Goal: Task Accomplishment & Management: Manage account settings

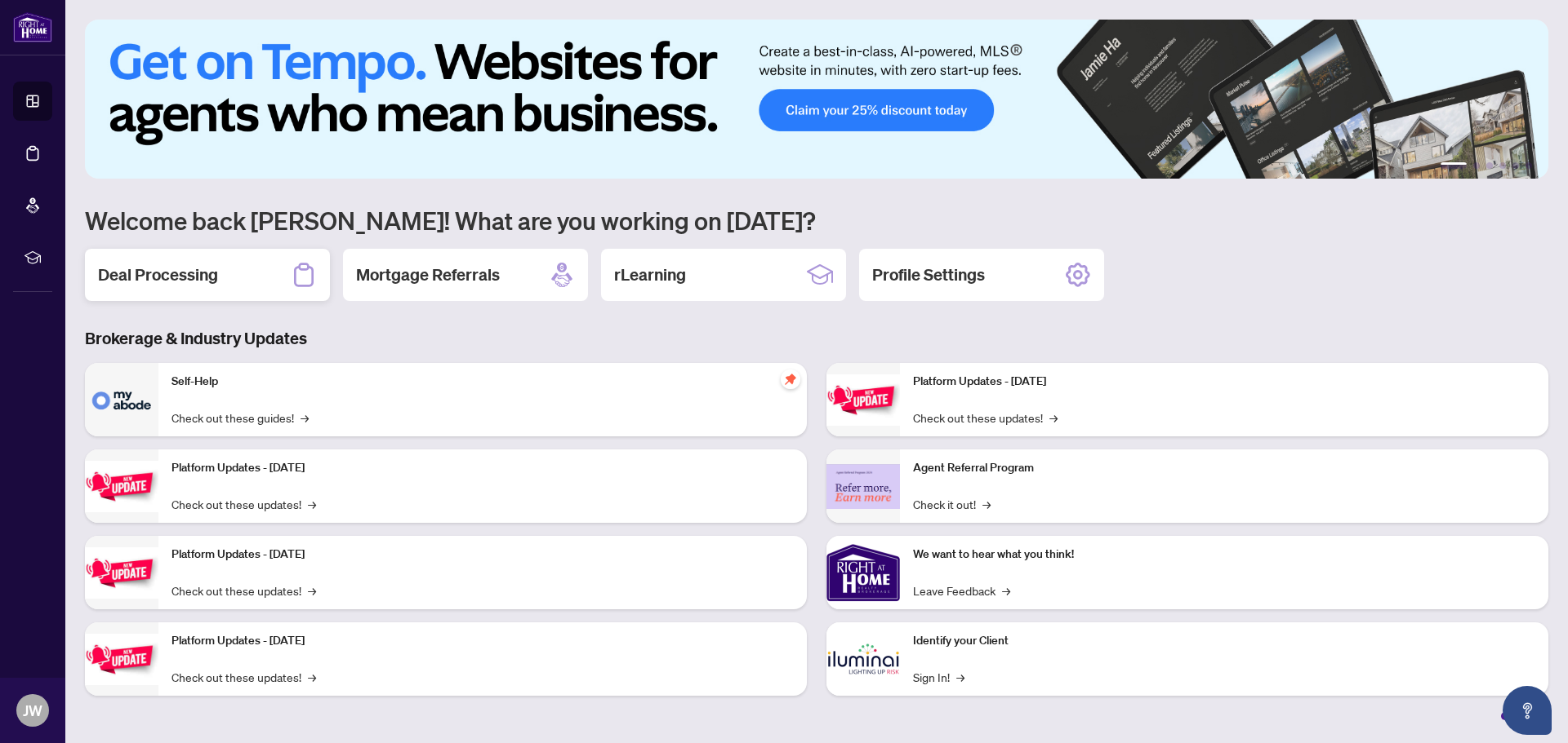
click at [198, 278] on h2 "Deal Processing" at bounding box center [158, 274] width 120 height 23
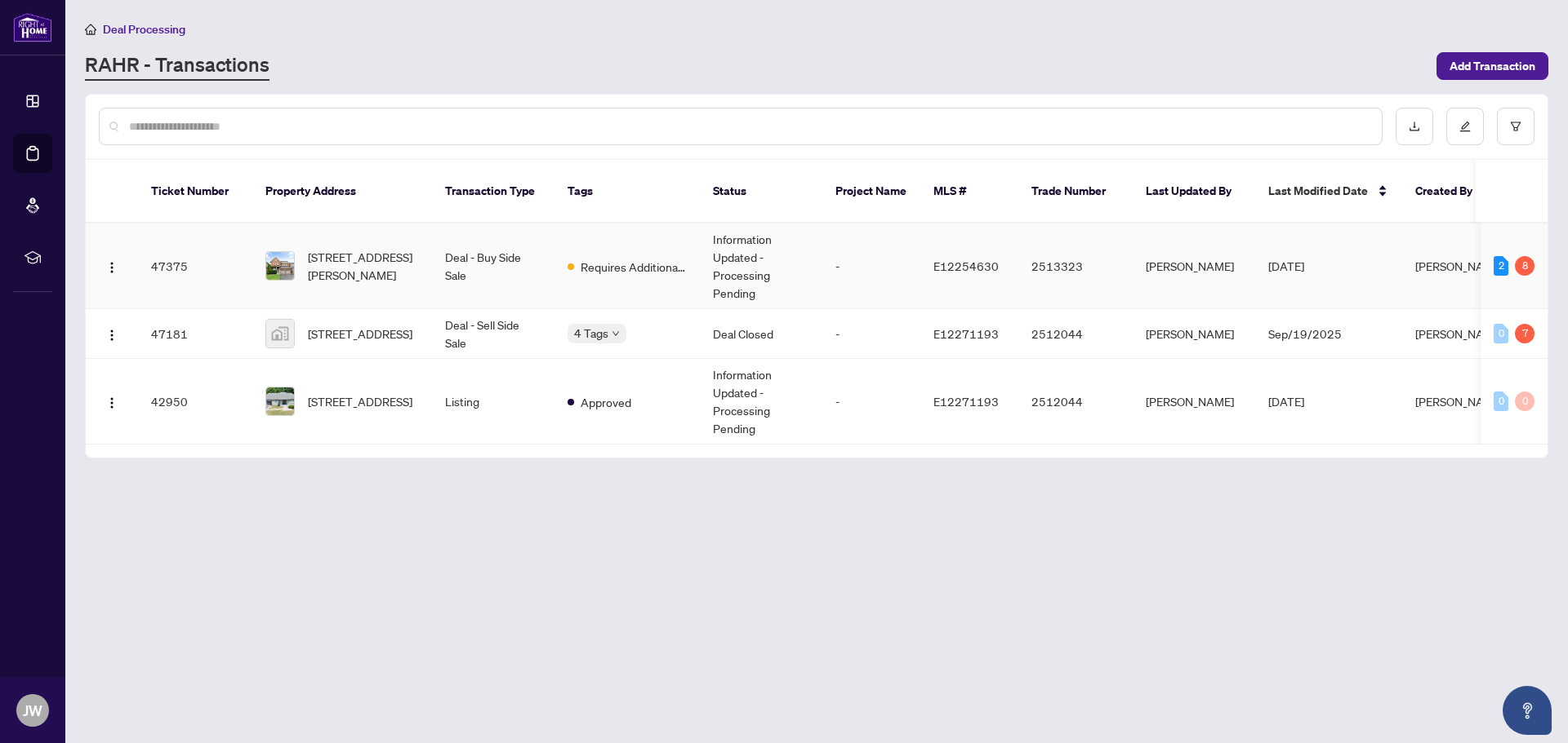
click at [366, 248] on span "[STREET_ADDRESS][PERSON_NAME]" at bounding box center [362, 266] width 111 height 36
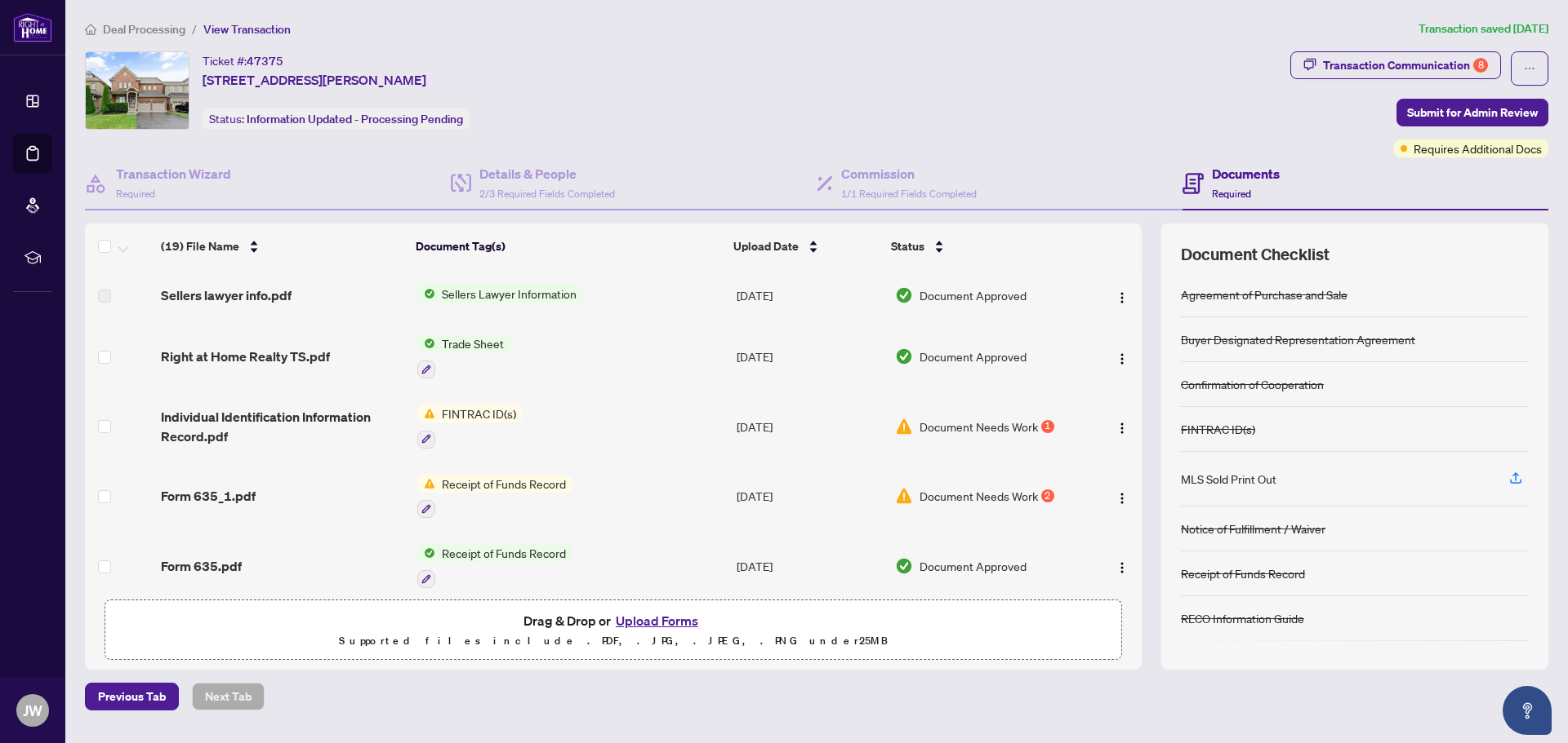
click at [481, 409] on span "FINTRAC ID(s)" at bounding box center [478, 413] width 87 height 18
click at [967, 427] on span "Document Needs Work" at bounding box center [978, 426] width 118 height 18
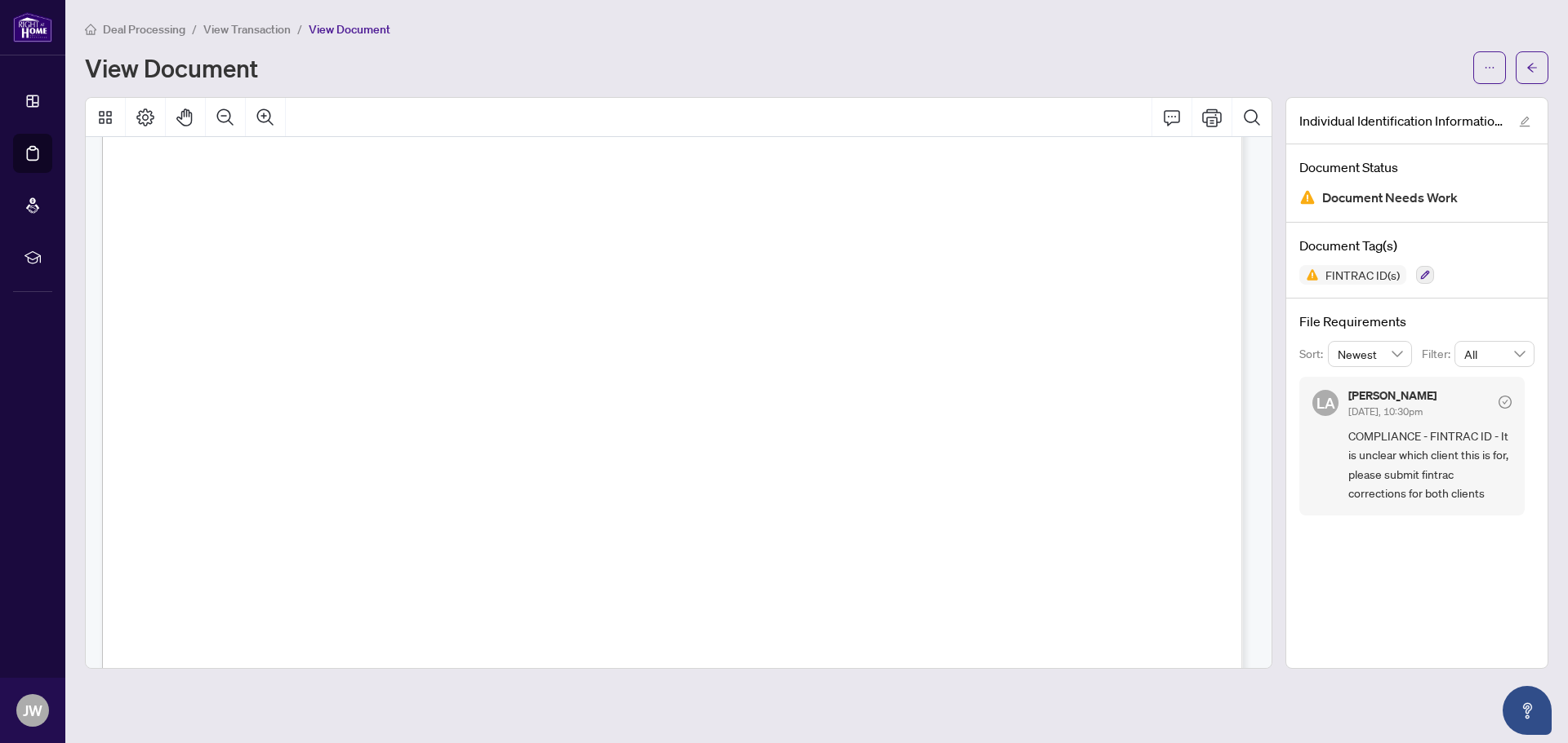
scroll to position [572, 0]
drag, startPoint x: 1530, startPoint y: 66, endPoint x: 1561, endPoint y: 62, distance: 31.3
click at [1530, 66] on icon "arrow-left" at bounding box center [1532, 67] width 10 height 9
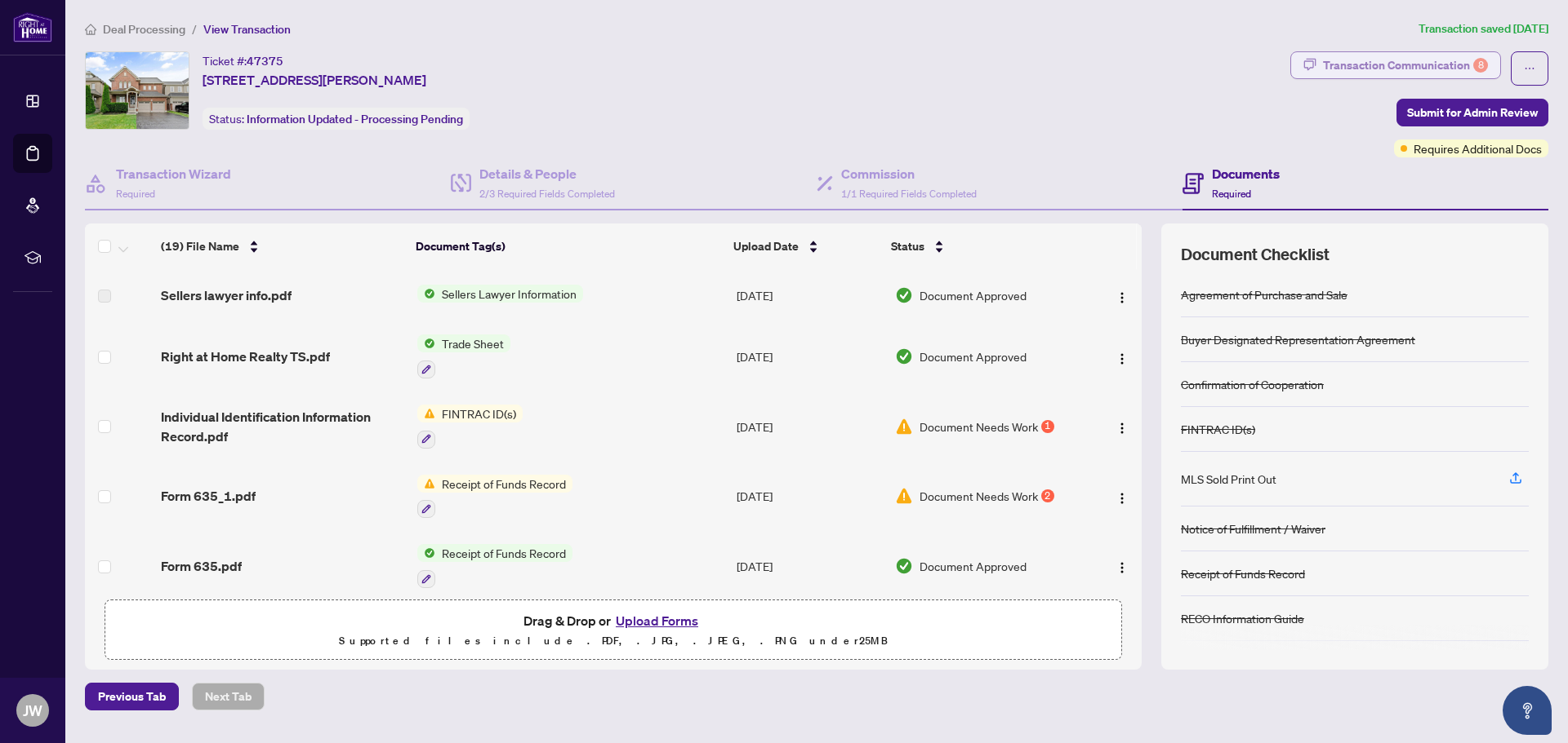
click at [1433, 61] on div "Transaction Communication 8" at bounding box center [1405, 65] width 165 height 26
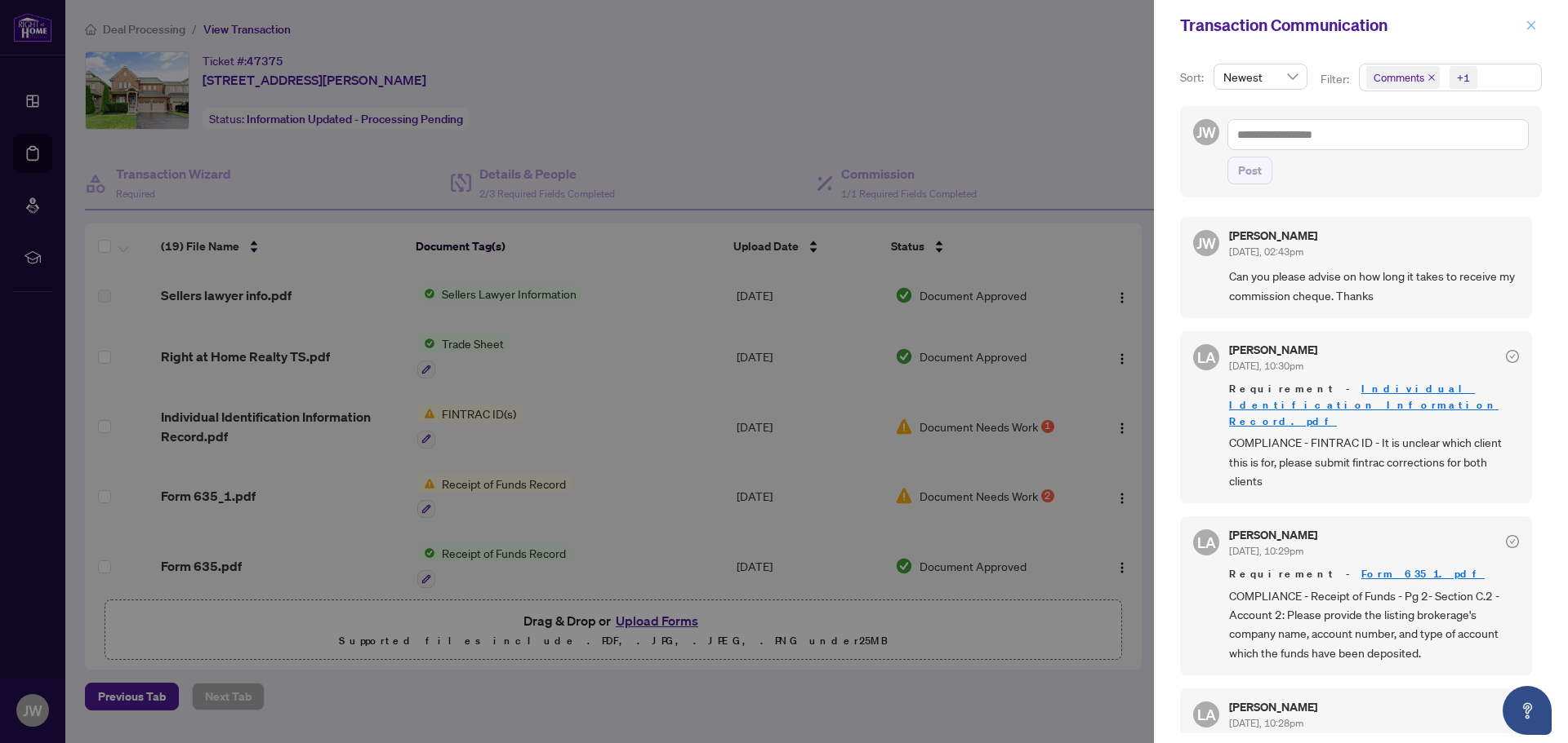
click at [1531, 27] on icon "close" at bounding box center [1531, 25] width 12 height 12
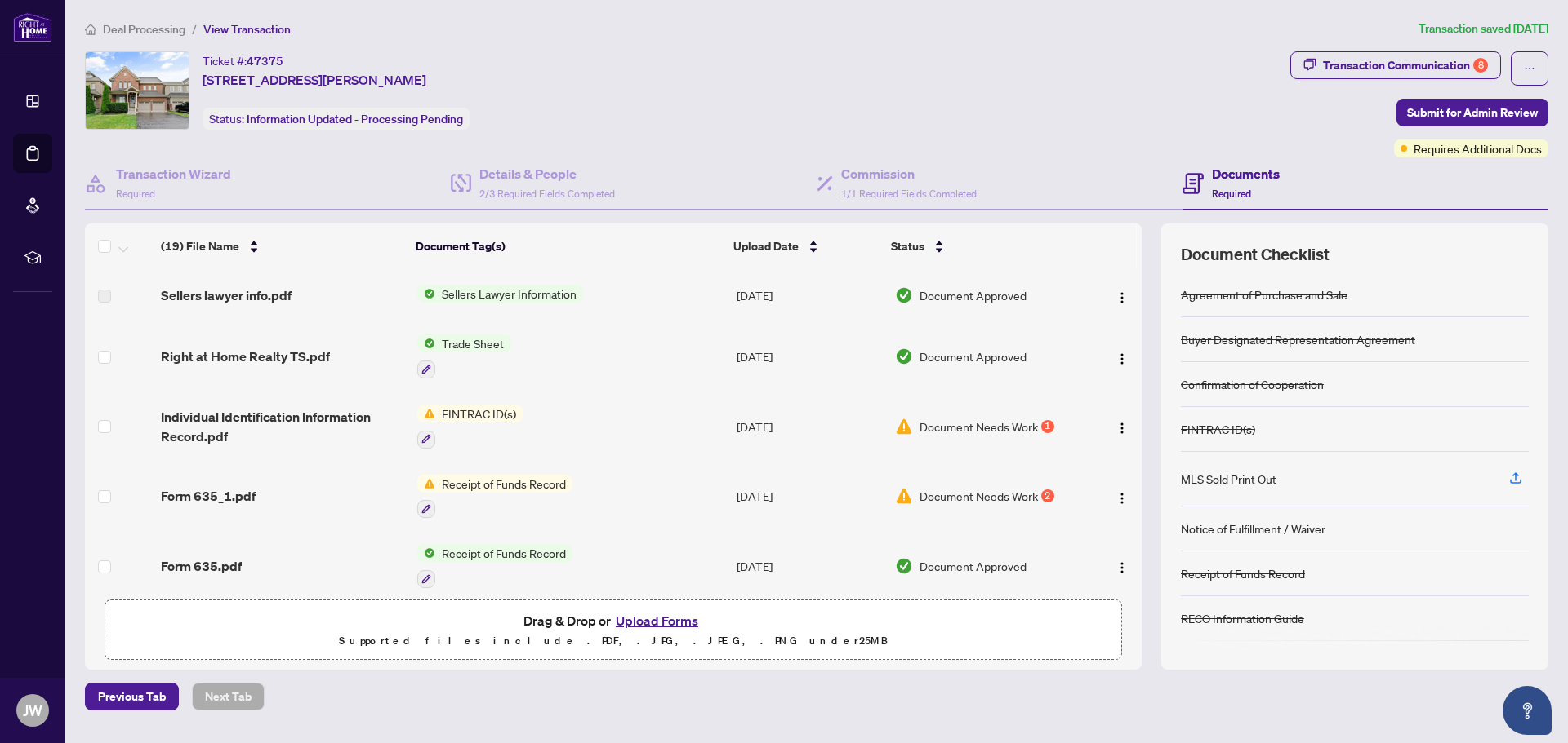
click at [656, 623] on button "Upload Forms" at bounding box center [656, 621] width 92 height 21
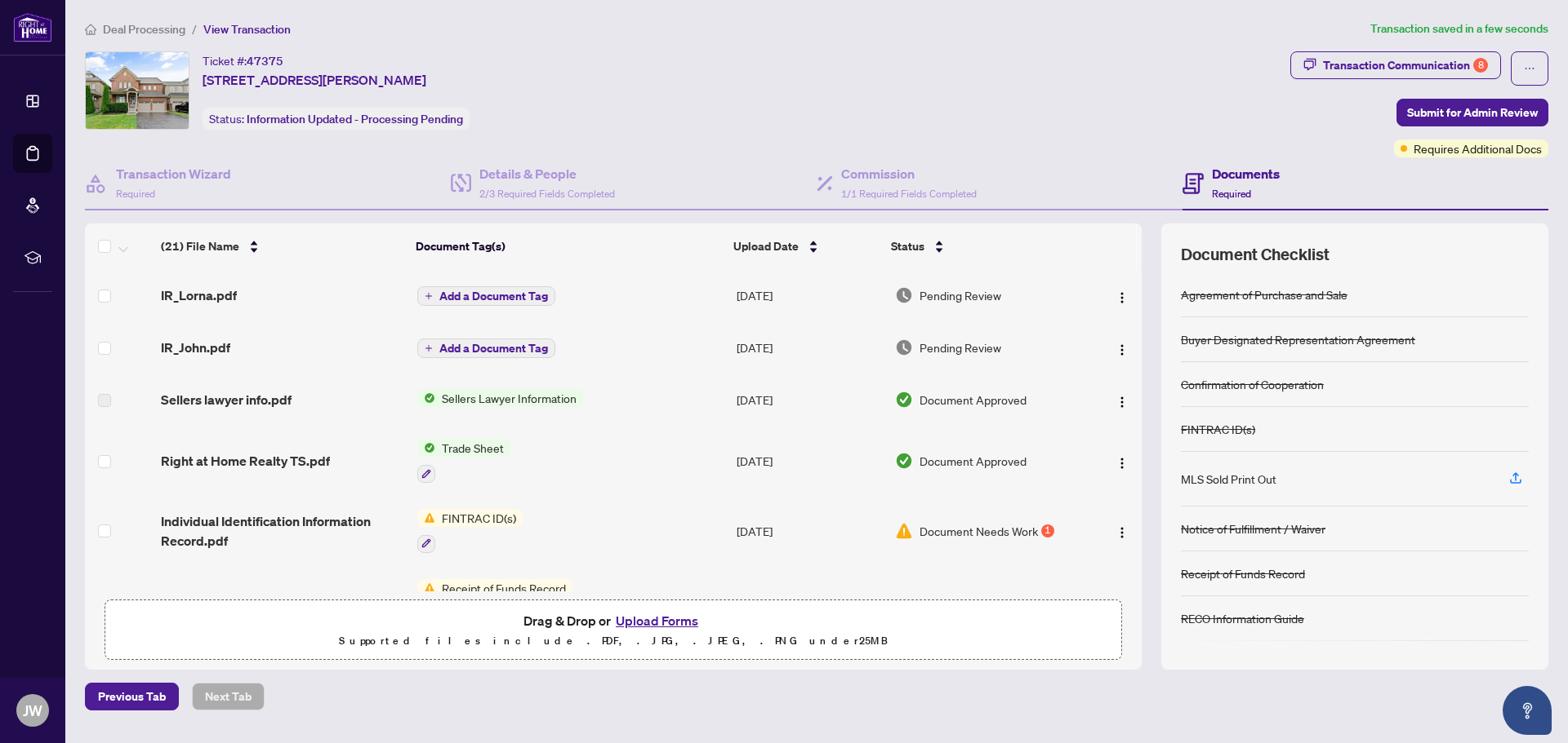
click at [490, 291] on span "Add a Document Tag" at bounding box center [493, 296] width 109 height 12
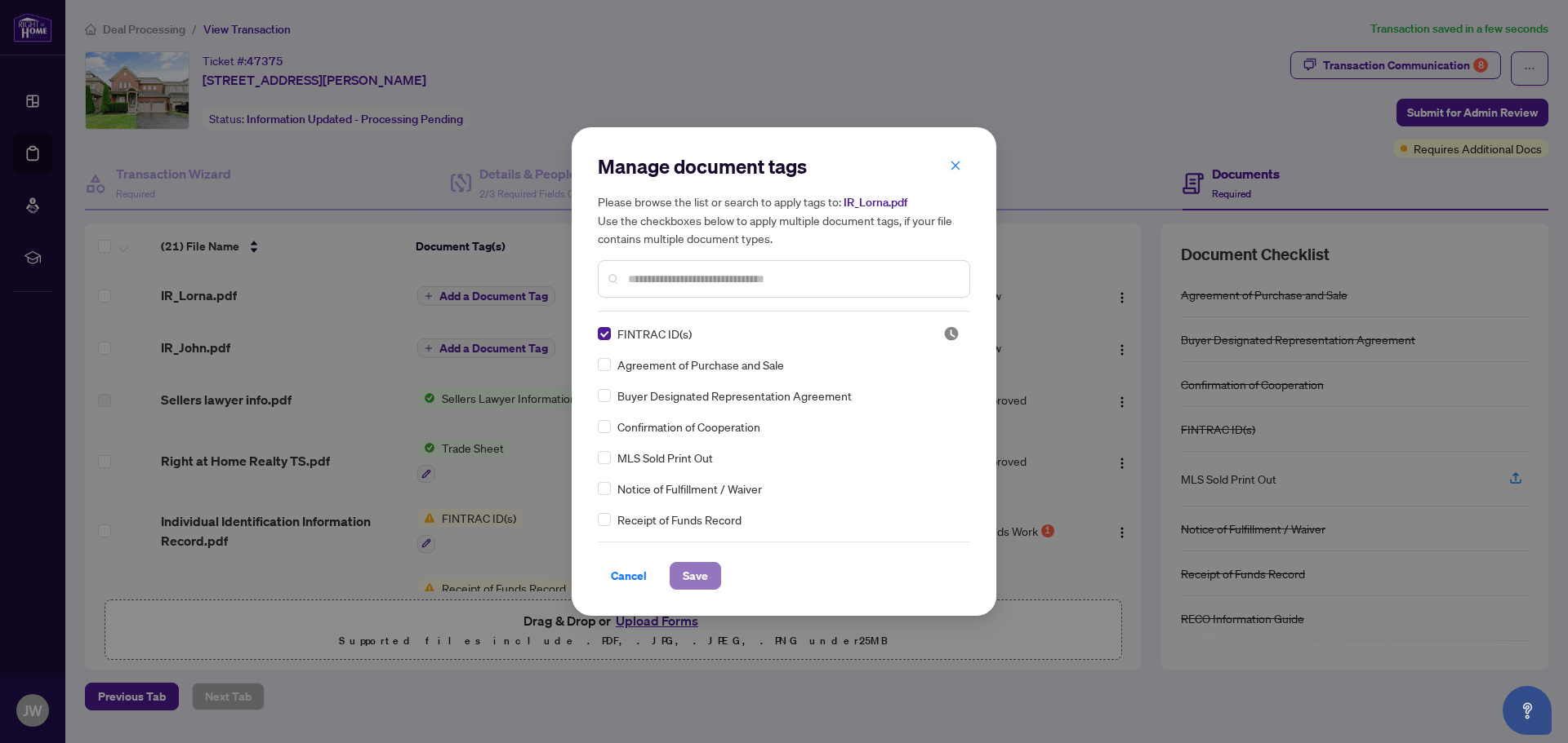
click at [700, 567] on span "Save" at bounding box center [695, 576] width 25 height 26
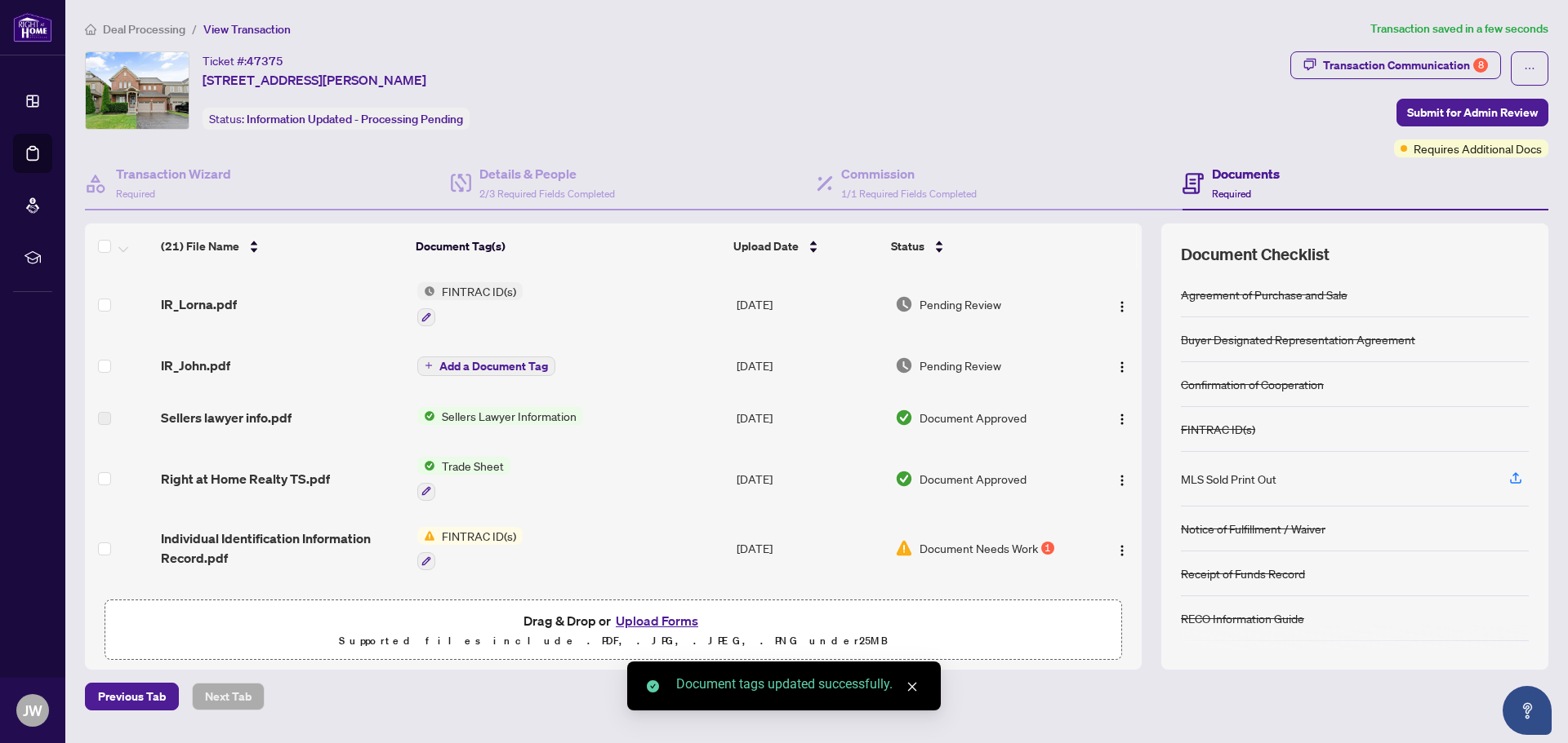
click at [502, 366] on span "Add a Document Tag" at bounding box center [493, 366] width 109 height 12
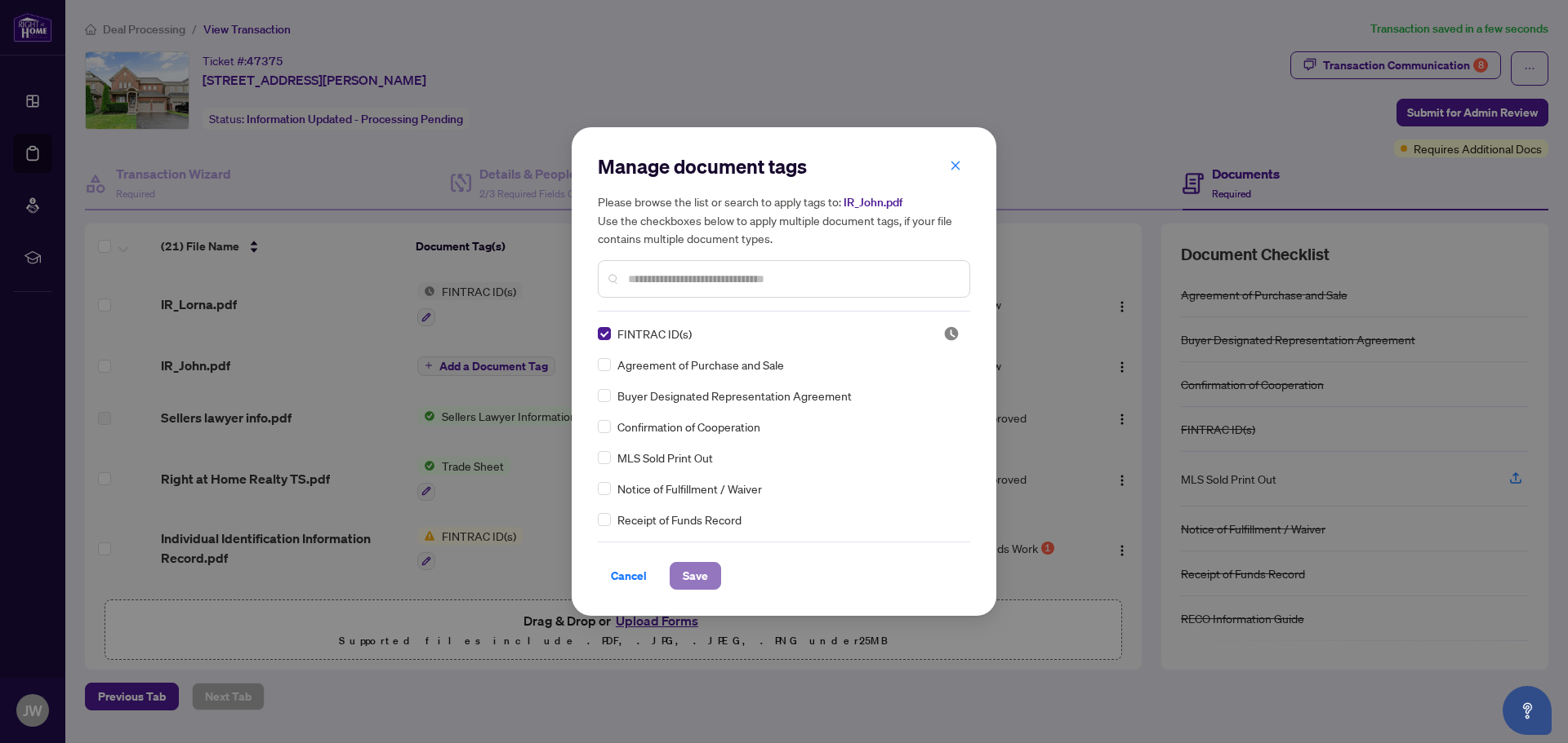
click at [691, 578] on span "Save" at bounding box center [695, 576] width 25 height 26
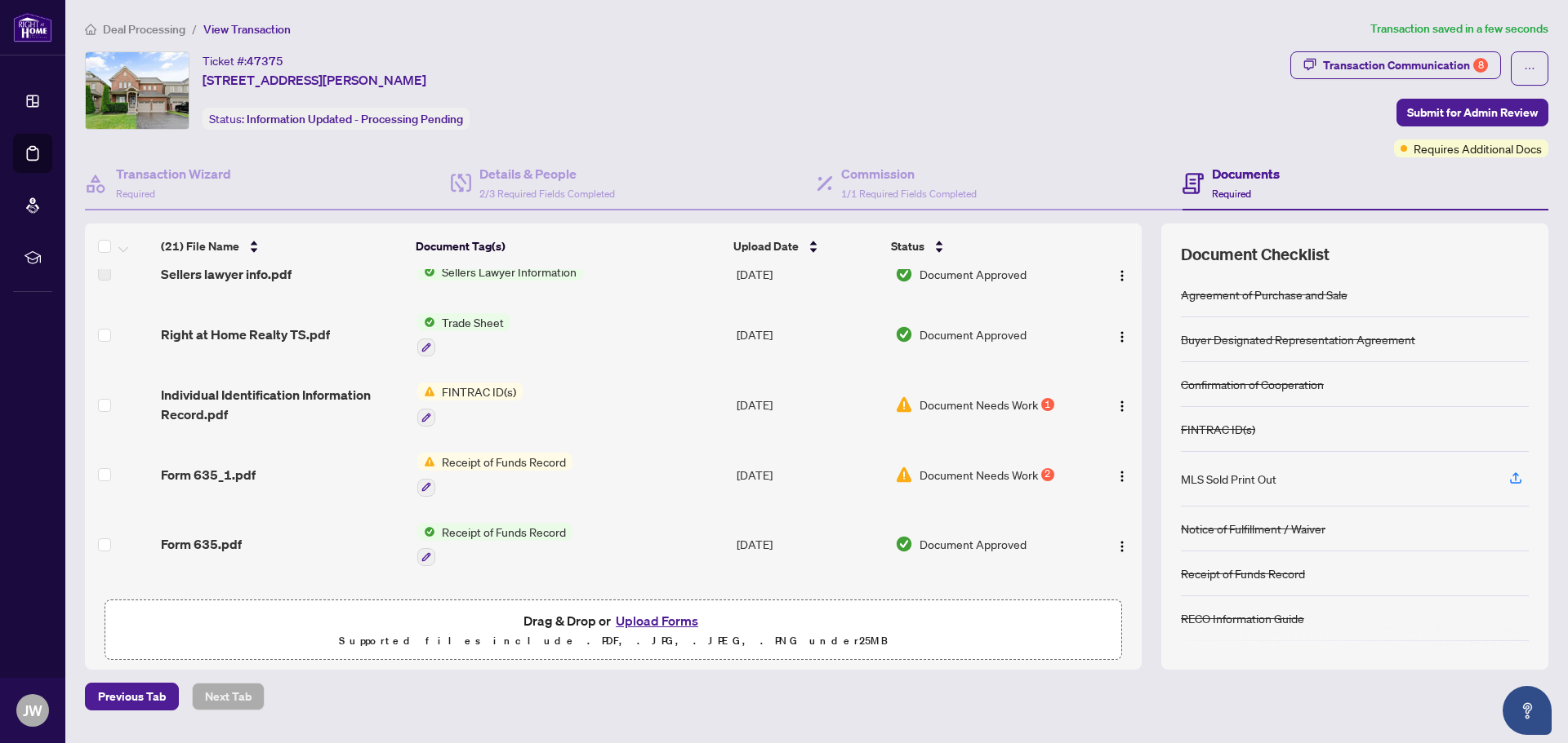
scroll to position [163, 0]
click at [944, 464] on span "Document Needs Work" at bounding box center [978, 473] width 118 height 18
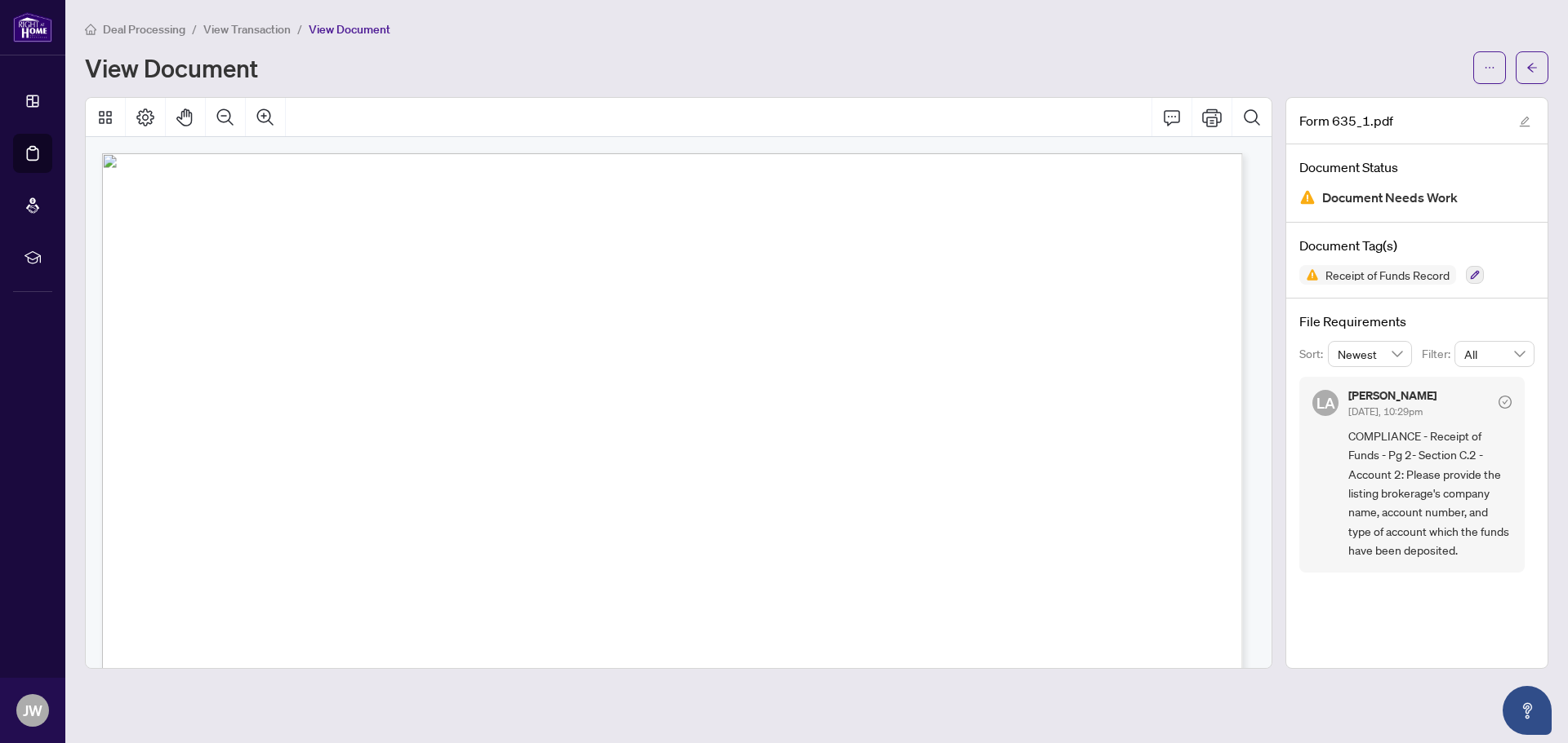
scroll to position [327, 0]
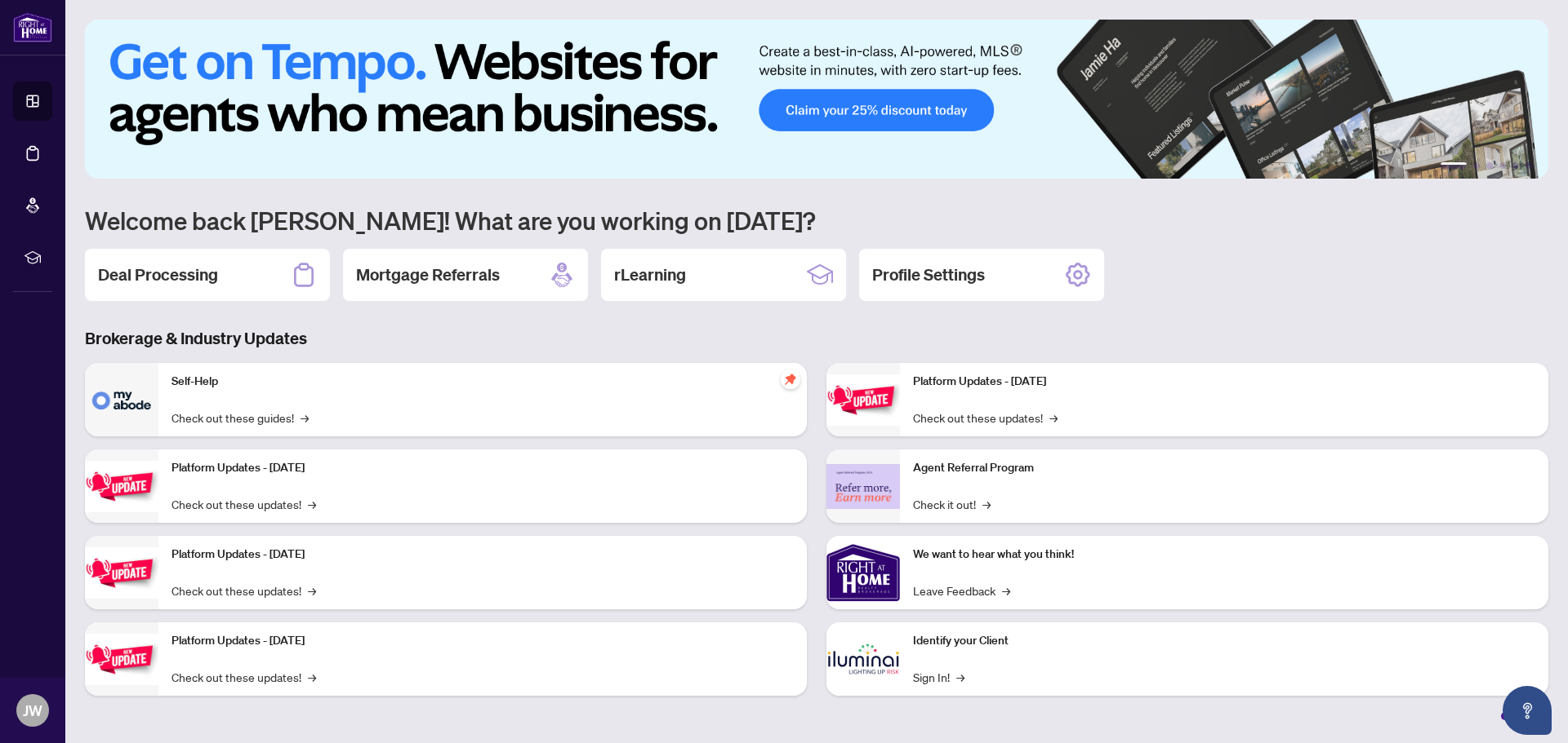
click at [166, 278] on h2 "Deal Processing" at bounding box center [158, 274] width 120 height 23
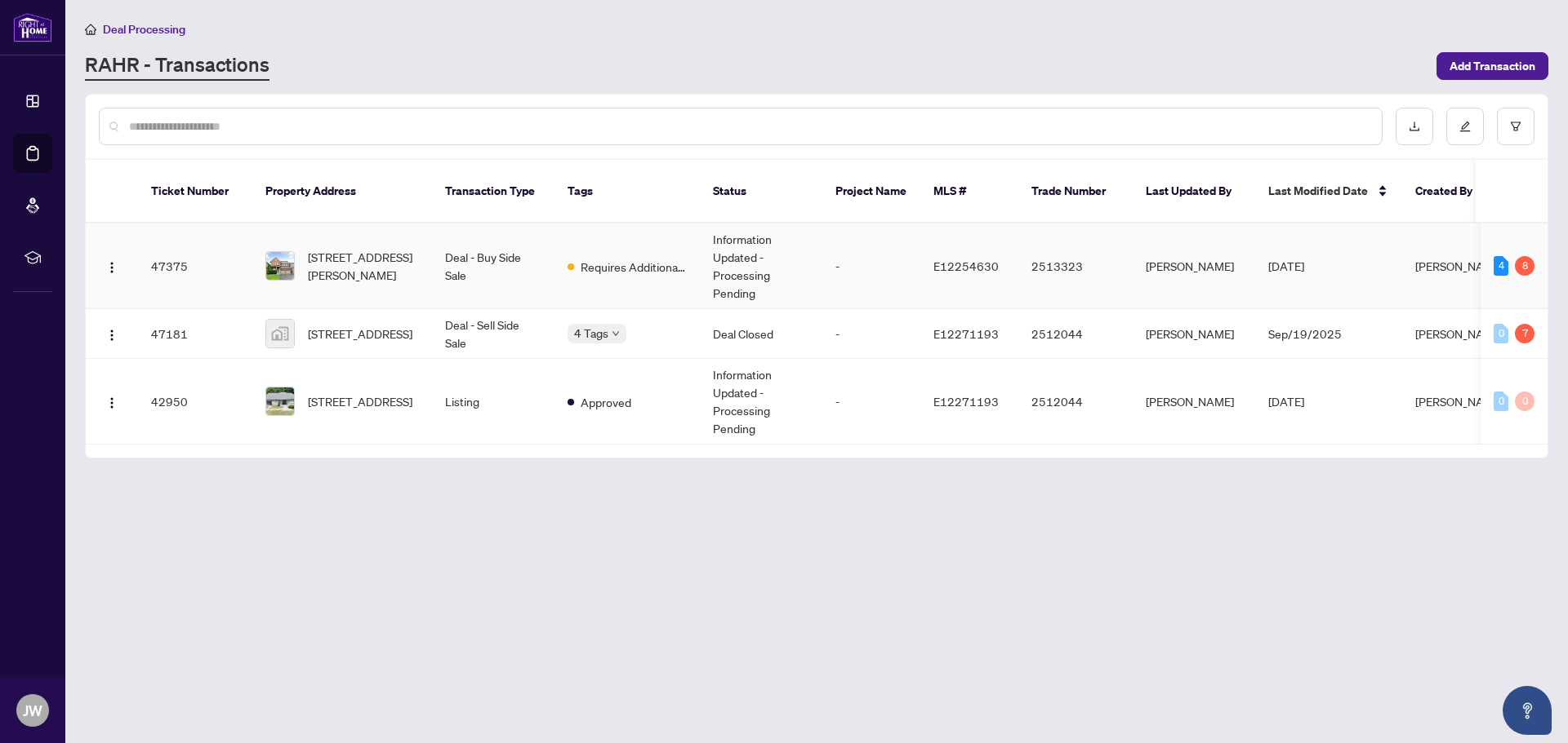
click at [329, 249] on span "[STREET_ADDRESS][PERSON_NAME]" at bounding box center [362, 266] width 111 height 36
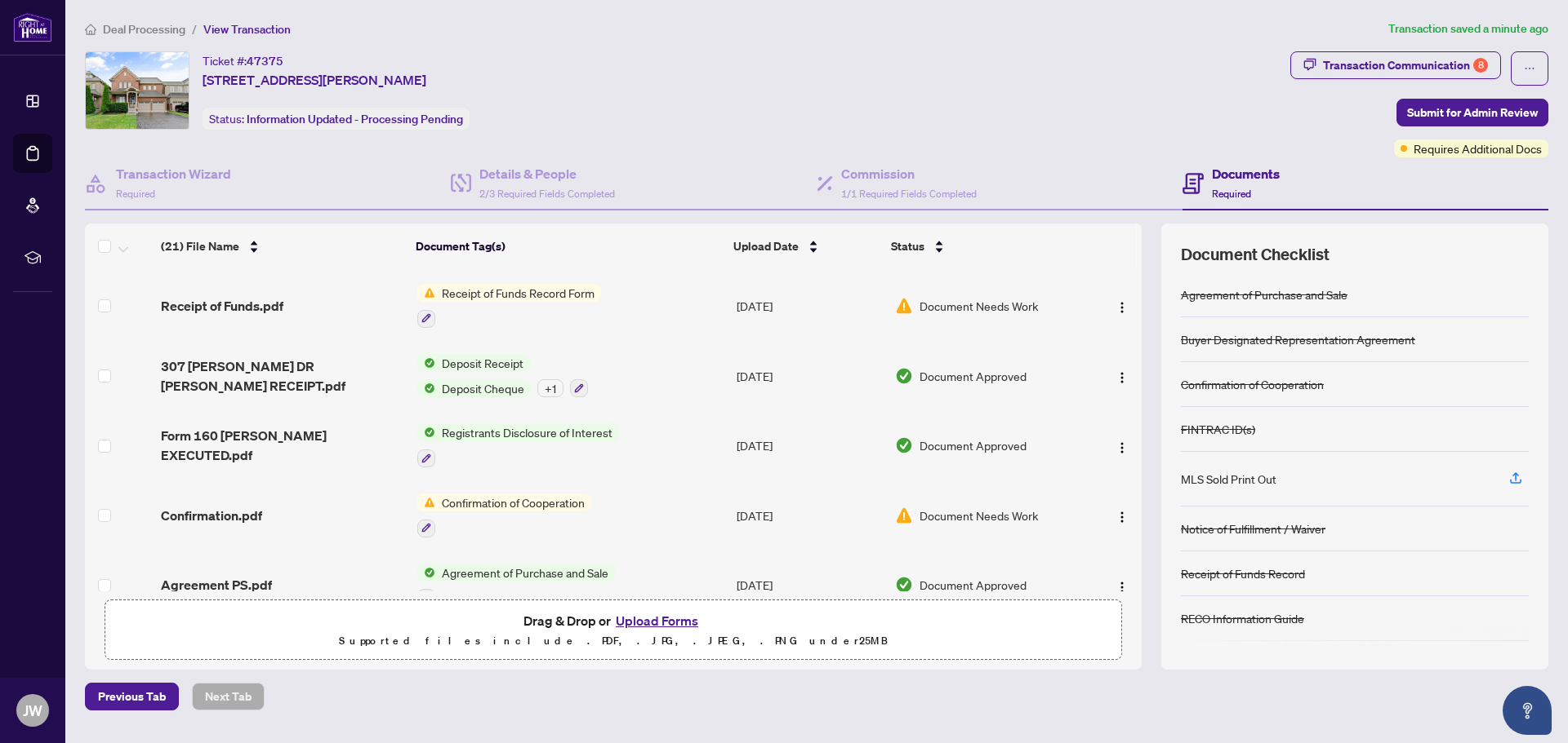
scroll to position [931, 0]
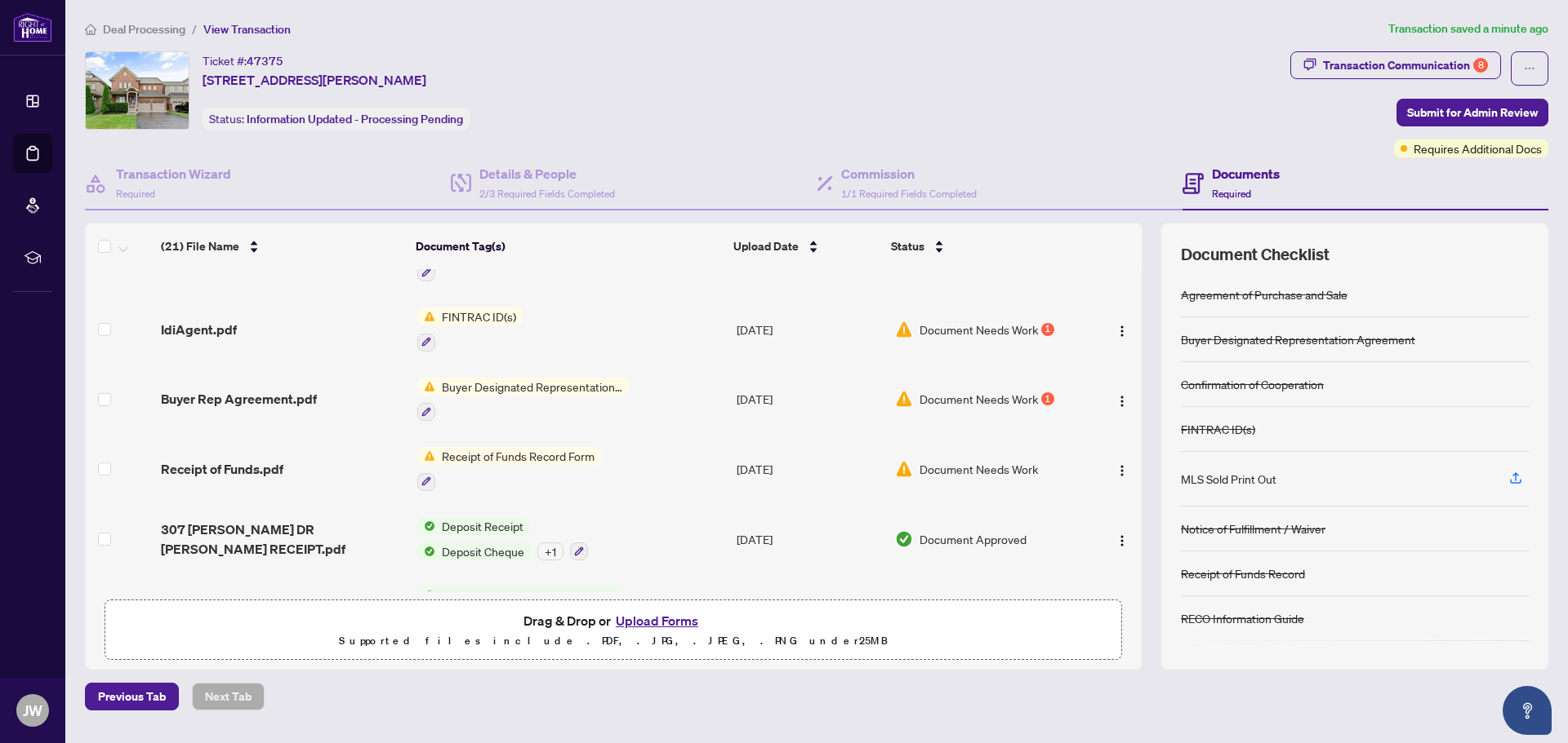
click at [542, 447] on span "Receipt of Funds Record Form" at bounding box center [518, 456] width 166 height 18
click at [945, 460] on span "Document Needs Work" at bounding box center [978, 469] width 118 height 18
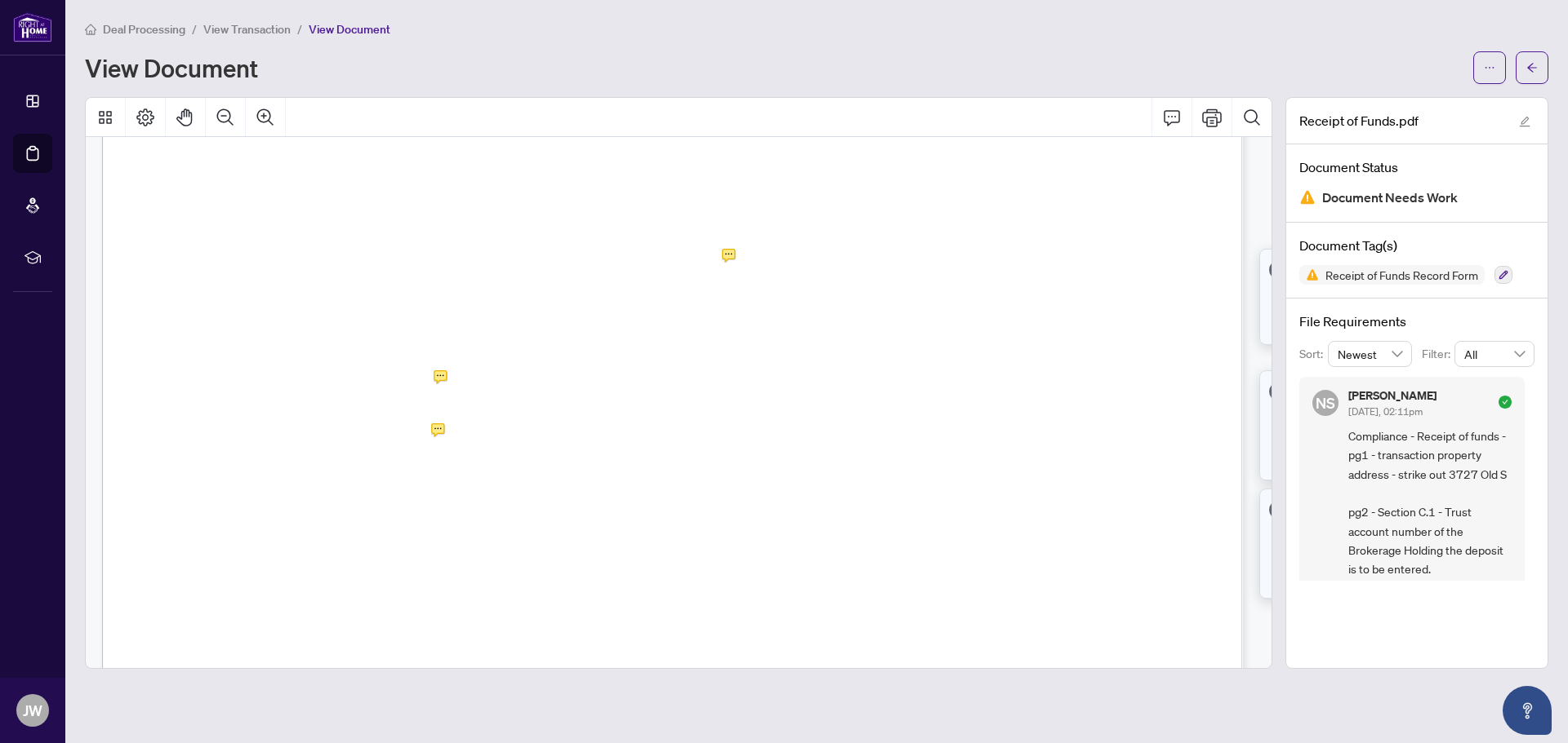
scroll to position [1714, 0]
click at [1206, 116] on icon "Print" at bounding box center [1211, 117] width 19 height 19
click at [1538, 66] on button "button" at bounding box center [1532, 68] width 33 height 33
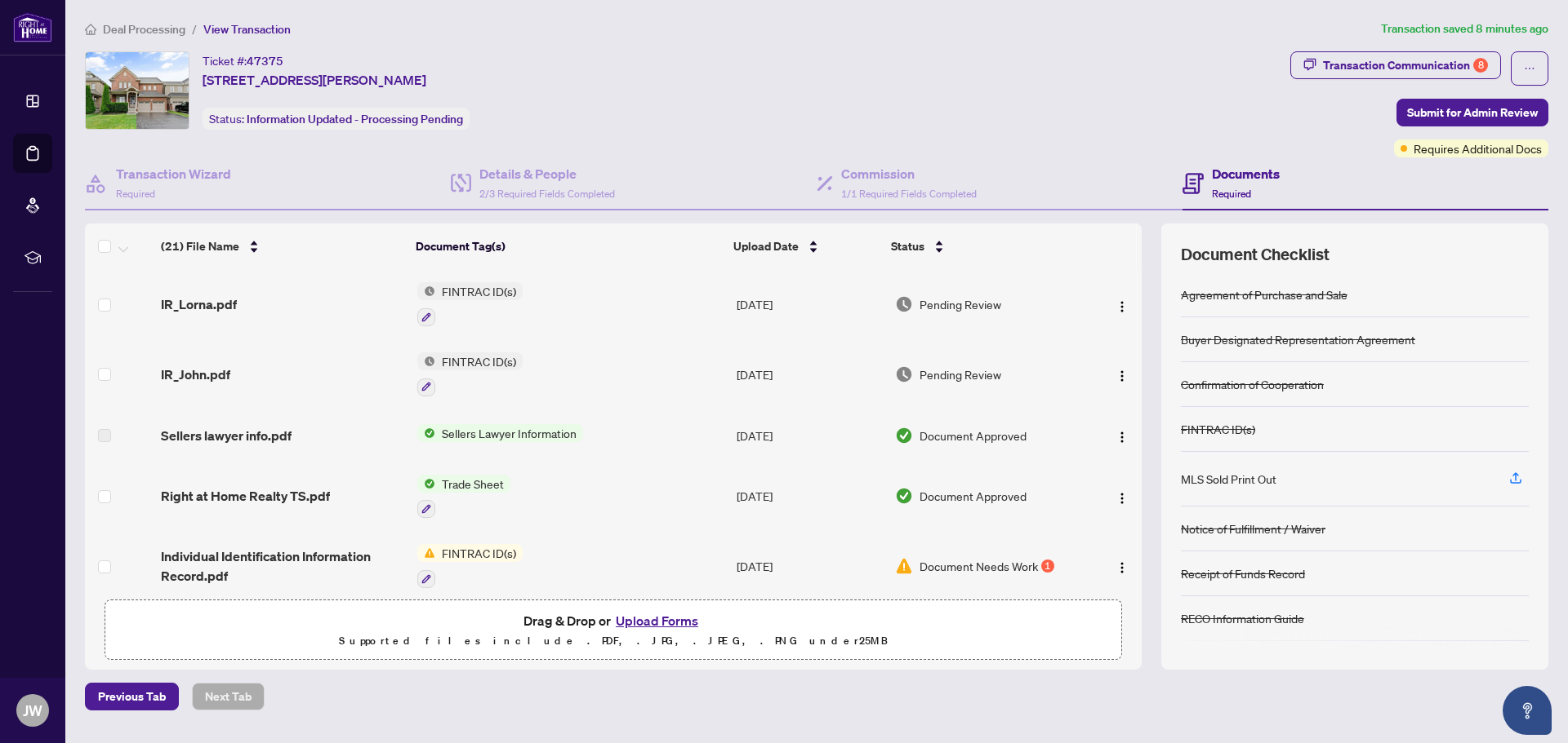
click at [686, 621] on button "Upload Forms" at bounding box center [656, 621] width 92 height 21
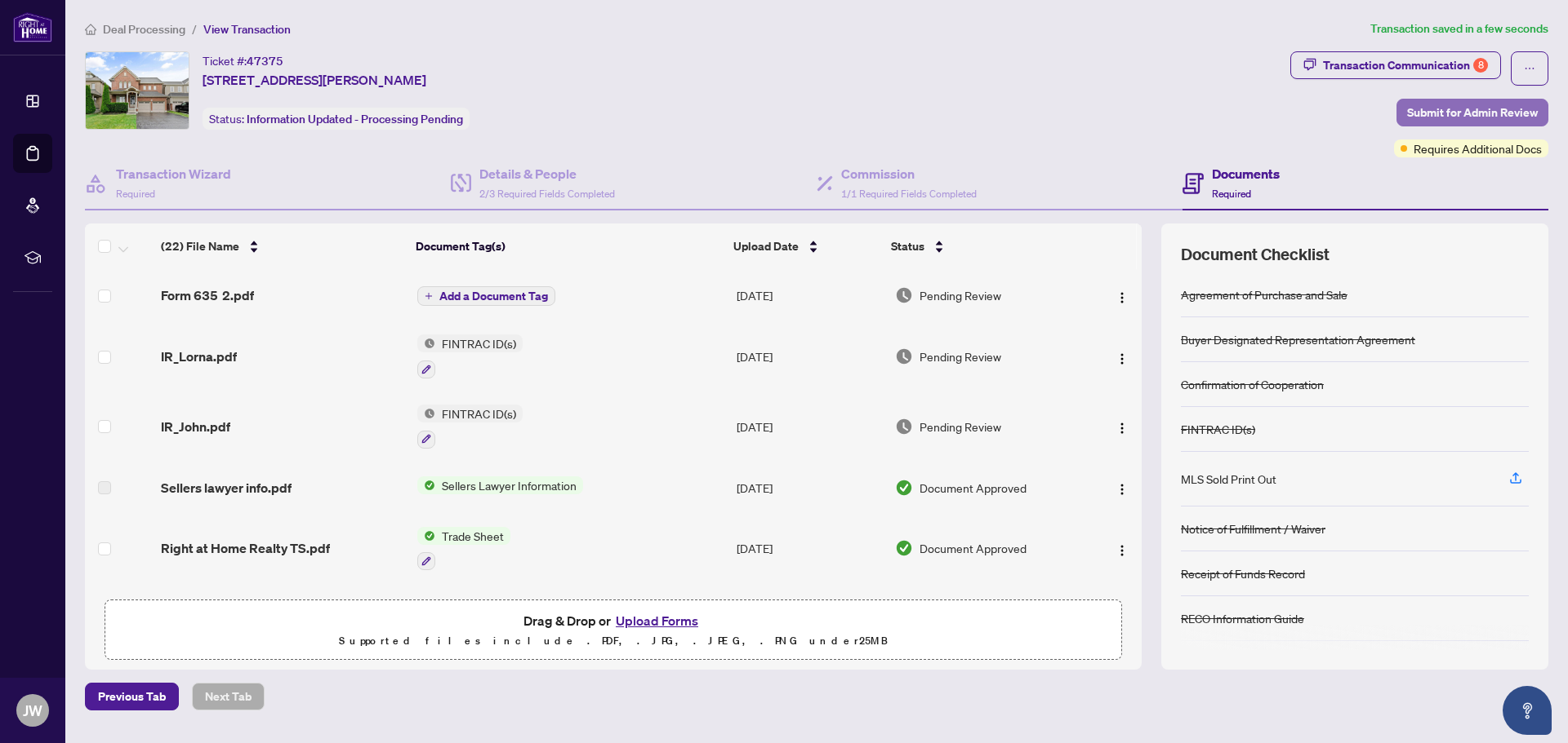
click at [1492, 110] on span "Submit for Admin Review" at bounding box center [1472, 112] width 131 height 26
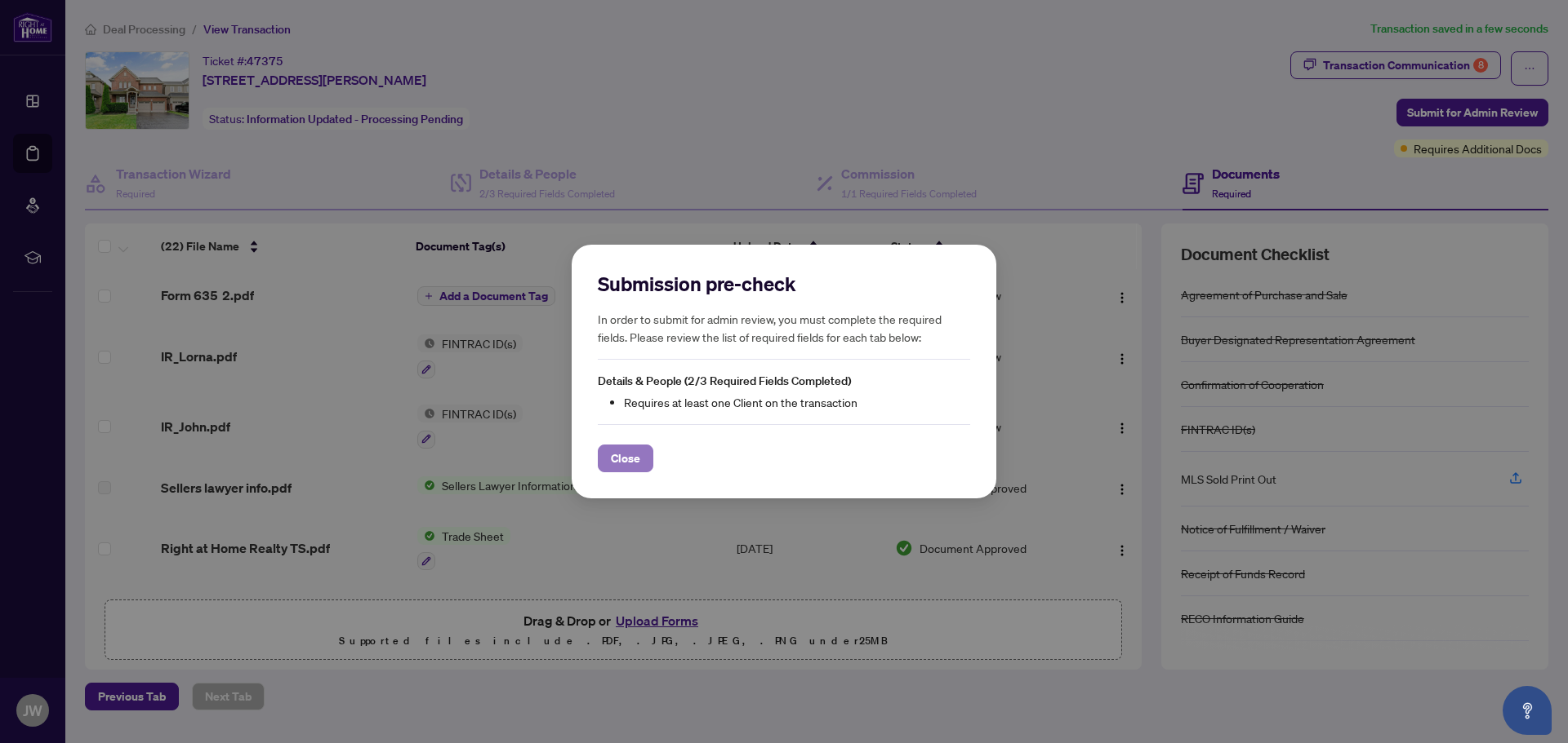
click at [620, 464] on span "Close" at bounding box center [625, 458] width 30 height 26
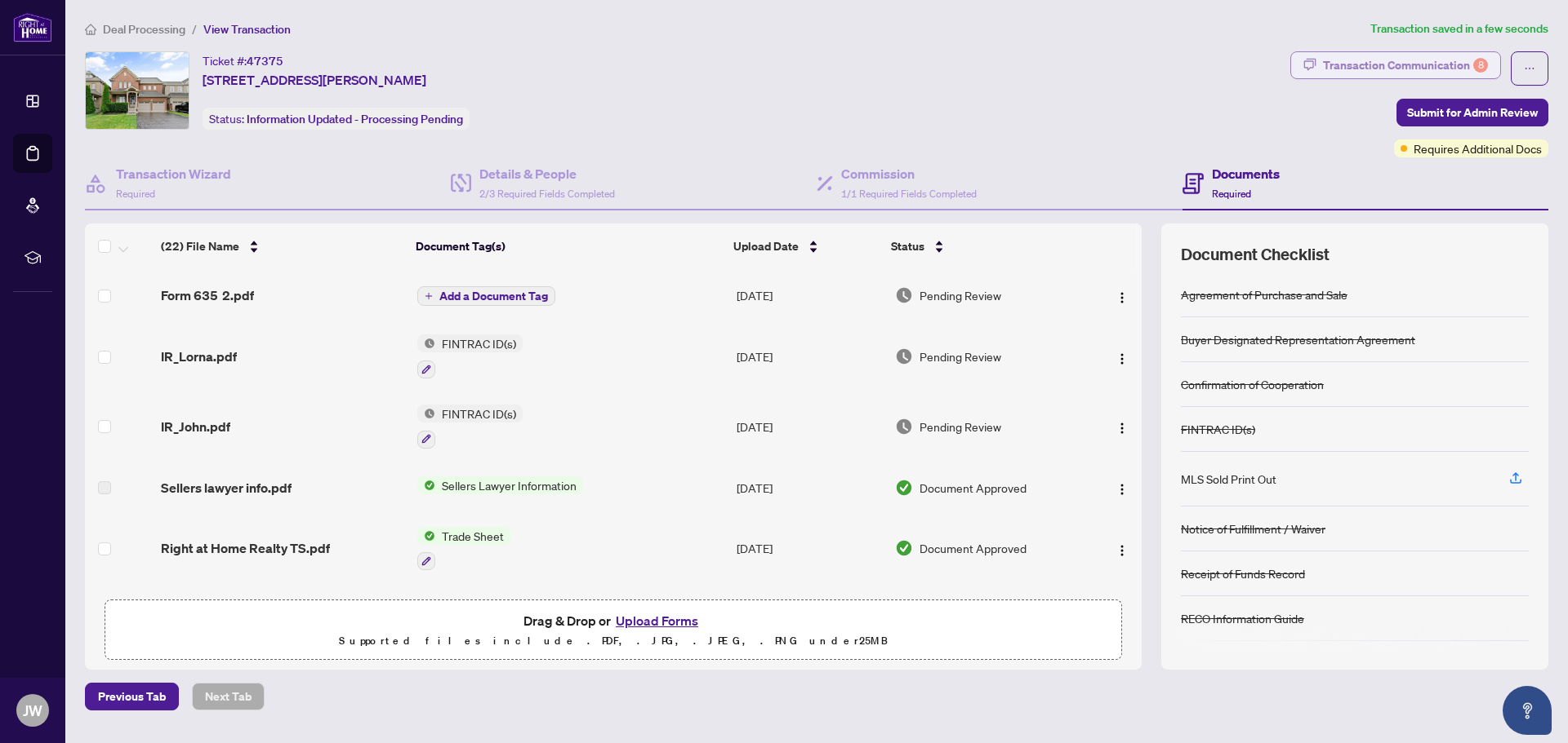
click at [1407, 68] on div "Transaction Communication 8" at bounding box center [1405, 65] width 165 height 26
